Goal: Task Accomplishment & Management: Manage account settings

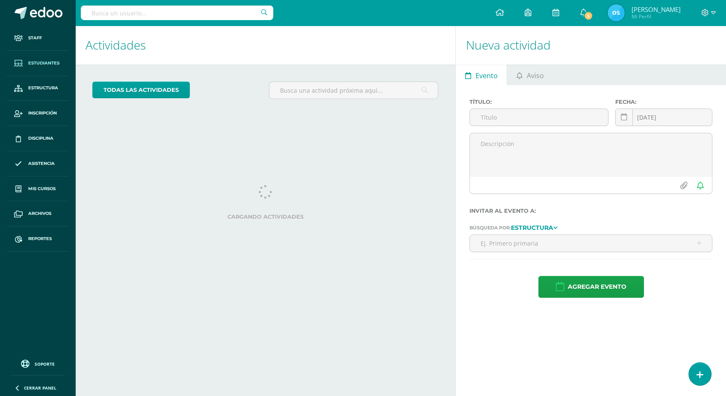
click at [44, 67] on link "Estudiantes" at bounding box center [38, 63] width 62 height 25
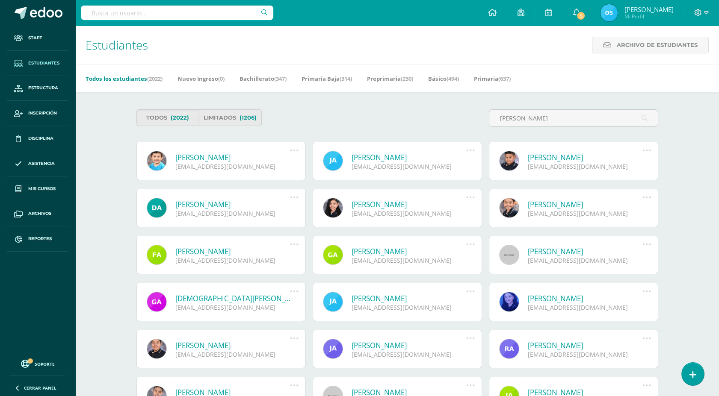
type input "Diego José Gil Ramírez"
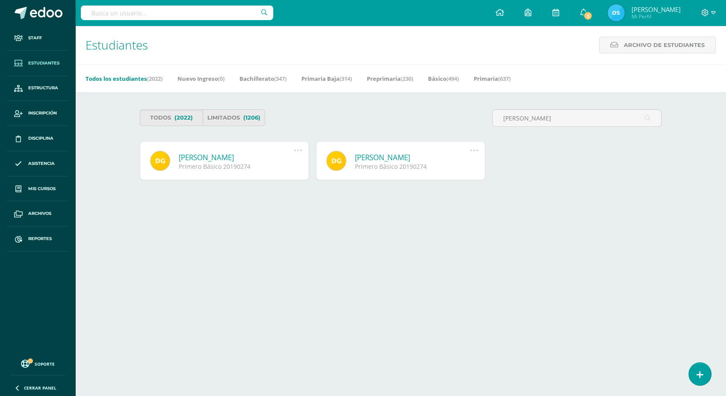
click at [244, 156] on link "Diego José Gil Ramírez" at bounding box center [236, 158] width 115 height 10
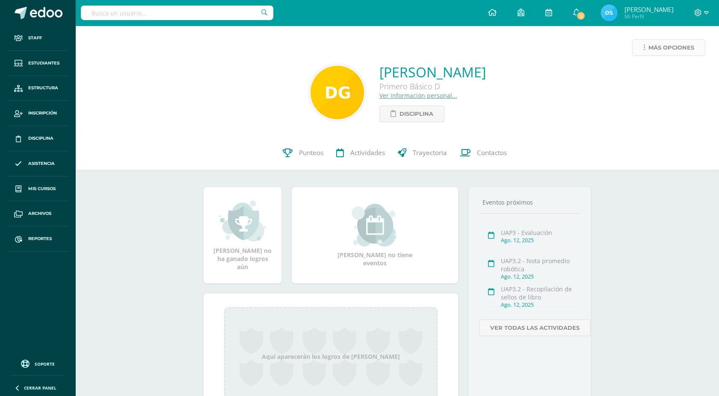
click at [653, 47] on span "Más opciones" at bounding box center [671, 48] width 46 height 16
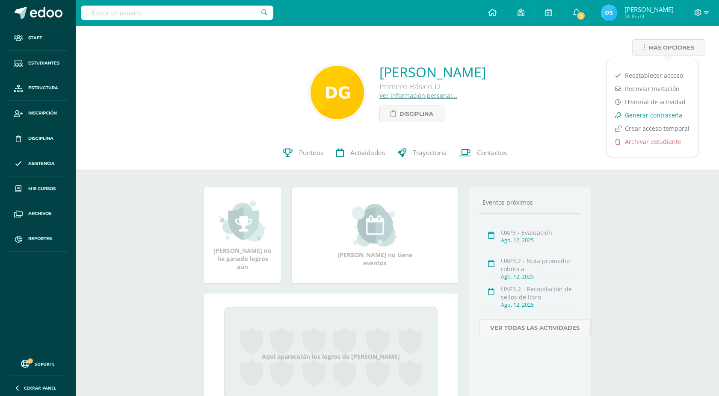
click at [639, 115] on link "Generar contraseña" at bounding box center [651, 115] width 91 height 13
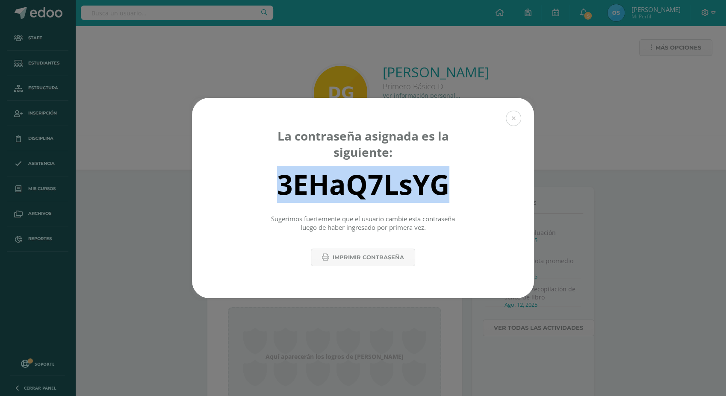
drag, startPoint x: 472, startPoint y: 178, endPoint x: 234, endPoint y: 175, distance: 237.7
click at [234, 175] on div "3EHaQ7LsYG" at bounding box center [363, 184] width 312 height 34
copy div "3EHaQ7LsYG"
click at [514, 112] on button at bounding box center [513, 118] width 15 height 15
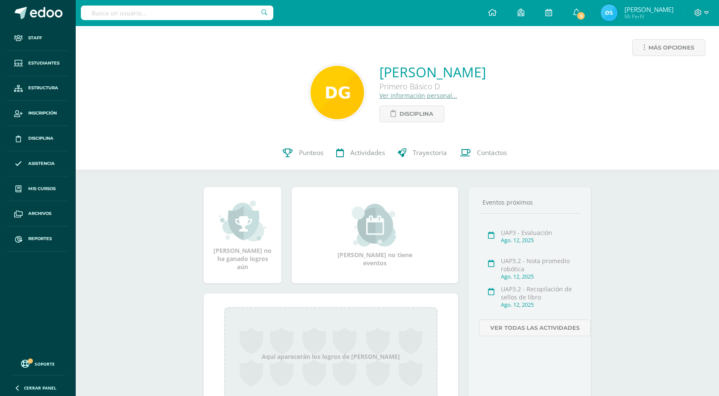
click at [406, 94] on link "Ver información personal..." at bounding box center [418, 95] width 78 height 8
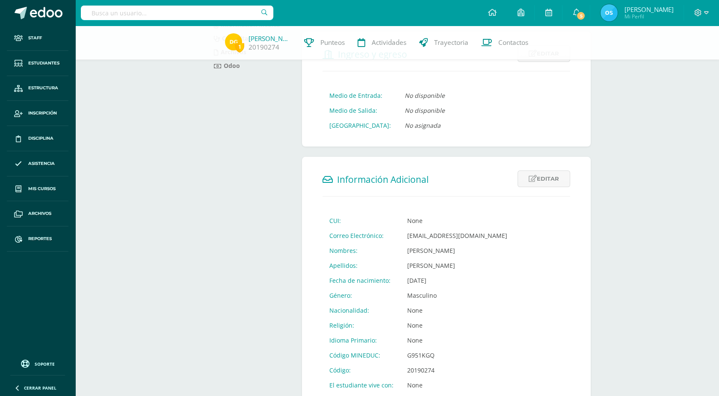
scroll to position [190, 0]
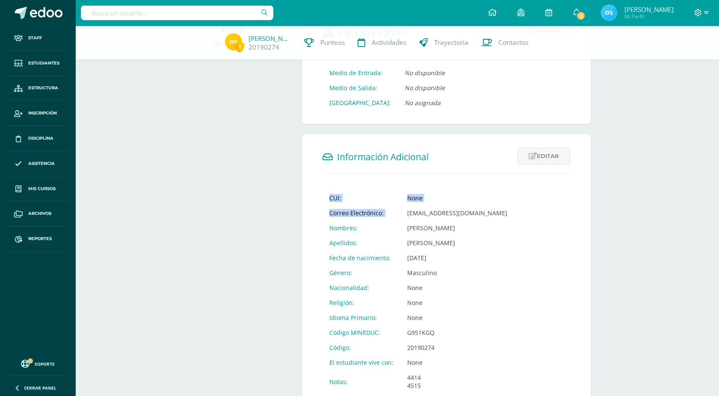
drag, startPoint x: 510, startPoint y: 213, endPoint x: 405, endPoint y: 218, distance: 104.9
click at [405, 218] on form "Información Adicional Editar Cancelar Guardar CUI: None Correo Electrónico: [EM…" at bounding box center [446, 270] width 289 height 273
click at [405, 218] on td "20190274@liceoguatemala.edu.gt" at bounding box center [457, 213] width 114 height 15
click at [403, 214] on td "20190274@liceoguatemala.edu.gt" at bounding box center [457, 213] width 114 height 15
drag, startPoint x: 404, startPoint y: 217, endPoint x: 501, endPoint y: 215, distance: 97.9
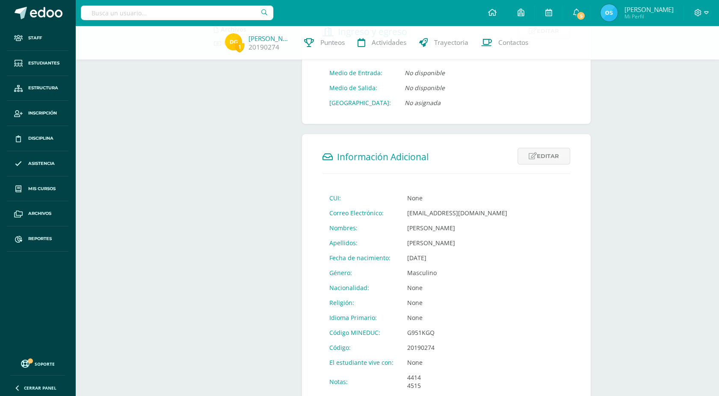
click at [501, 215] on td "20190274@liceoguatemala.edu.gt" at bounding box center [457, 213] width 114 height 15
drag, startPoint x: 501, startPoint y: 215, endPoint x: 491, endPoint y: 215, distance: 10.3
copy td "20190274@liceoguatemala.edu.gt"
click at [28, 36] on span "Staff" at bounding box center [35, 38] width 14 height 7
